Goal: Task Accomplishment & Management: Manage account settings

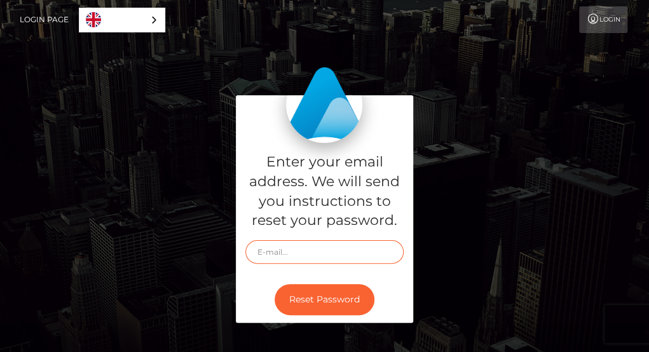
click at [283, 252] on input "text" at bounding box center [324, 252] width 159 height 24
type input "brendaodoyo28@gmail.com"
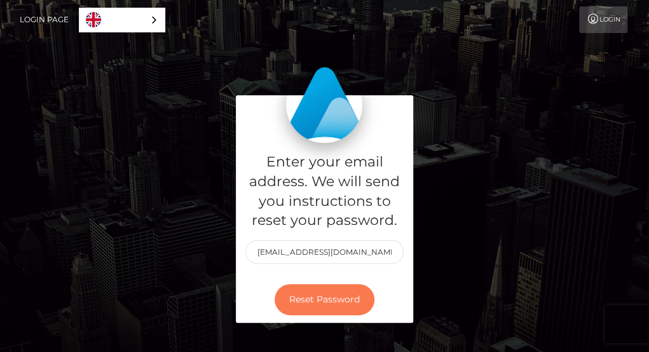
click at [316, 297] on button "Reset Password" at bounding box center [325, 299] width 100 height 31
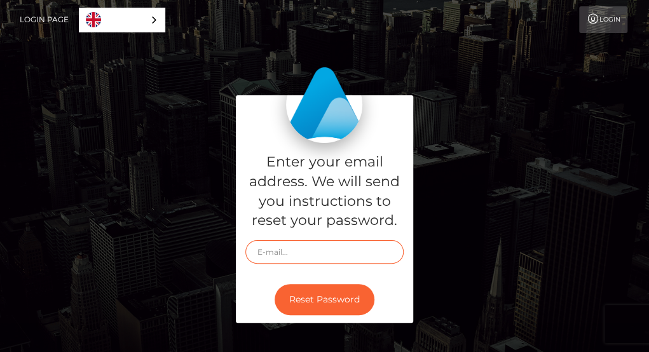
click at [276, 244] on input "text" at bounding box center [324, 252] width 159 height 24
type input "[EMAIL_ADDRESS][DOMAIN_NAME]"
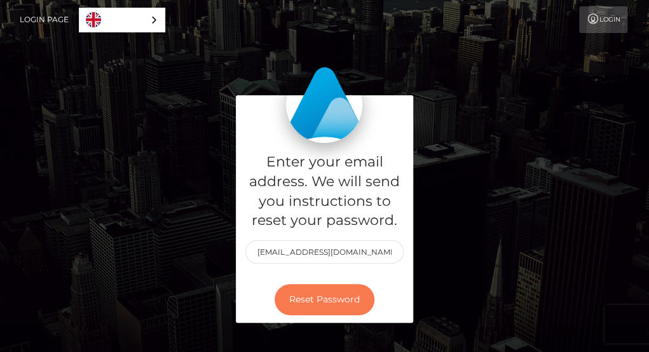
click at [328, 300] on button "Reset Password" at bounding box center [325, 299] width 100 height 31
